Goal: Task Accomplishment & Management: Manage account settings

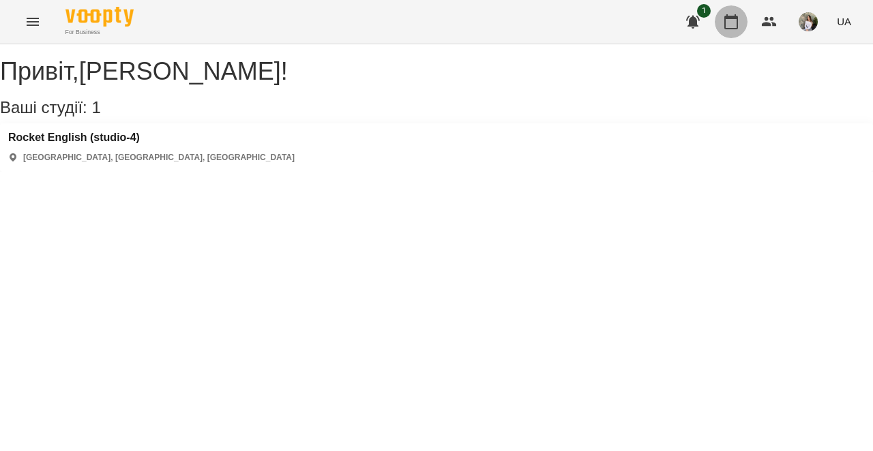
click at [729, 22] on icon "button" at bounding box center [731, 22] width 16 height 16
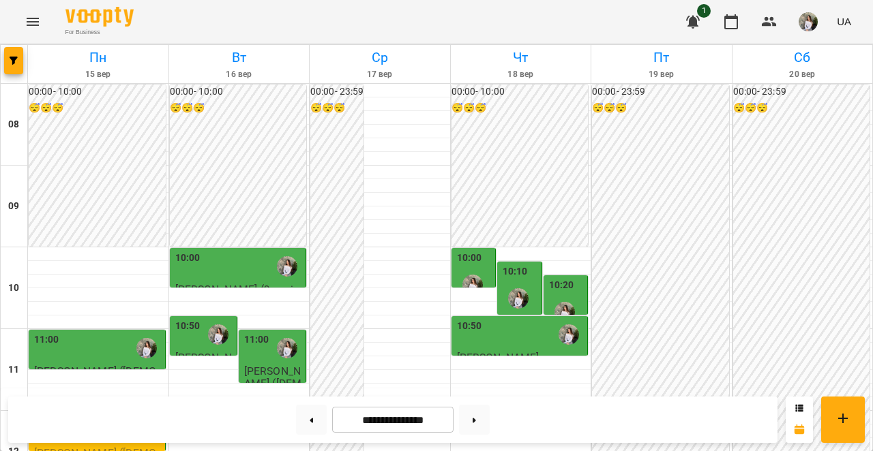
scroll to position [76, 0]
click at [61, 333] on div "11:00" at bounding box center [98, 348] width 128 height 31
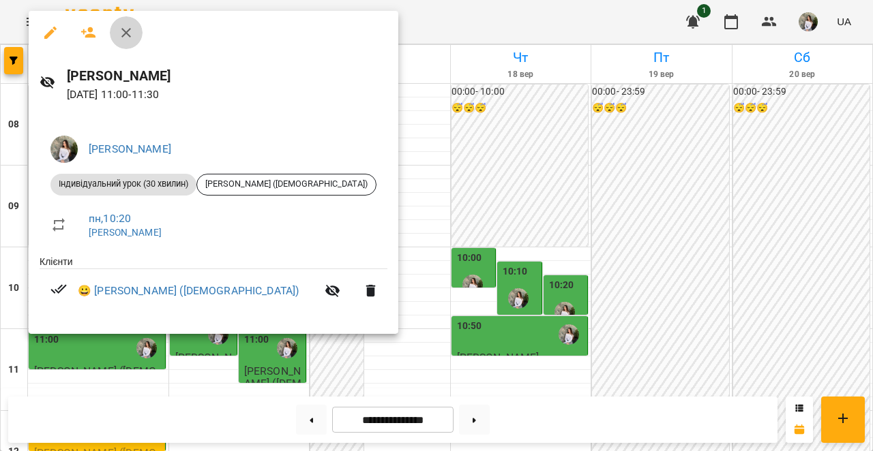
click at [125, 27] on icon "button" at bounding box center [126, 33] width 16 height 16
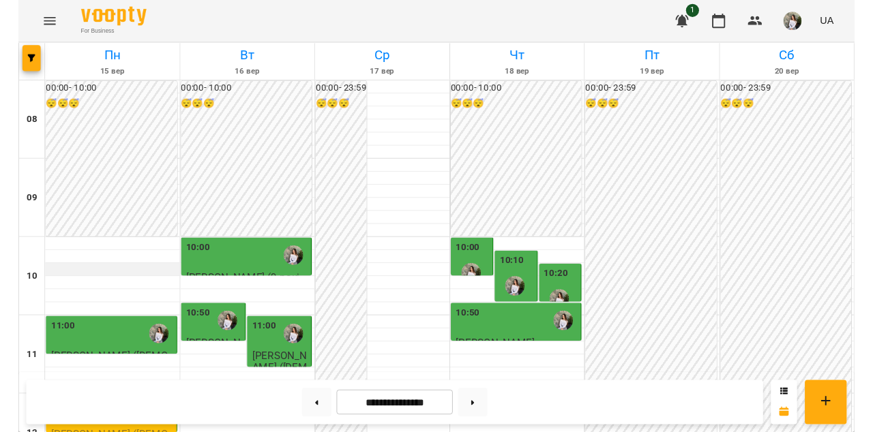
scroll to position [61, 0]
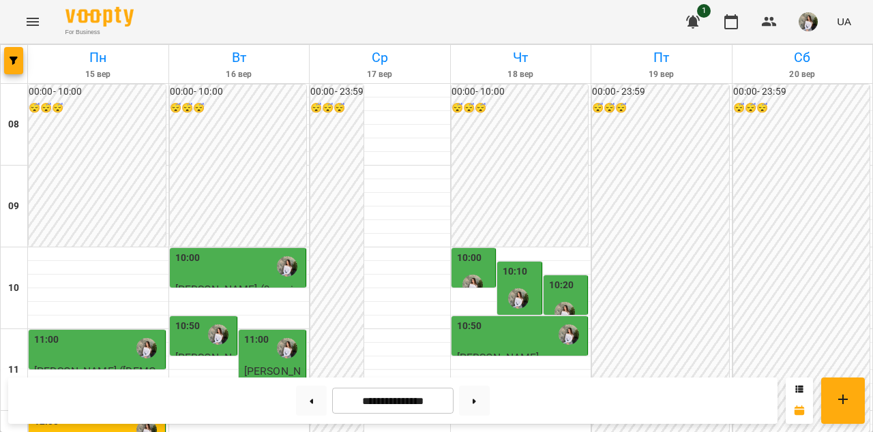
scroll to position [100, 0]
